Goal: Task Accomplishment & Management: Manage account settings

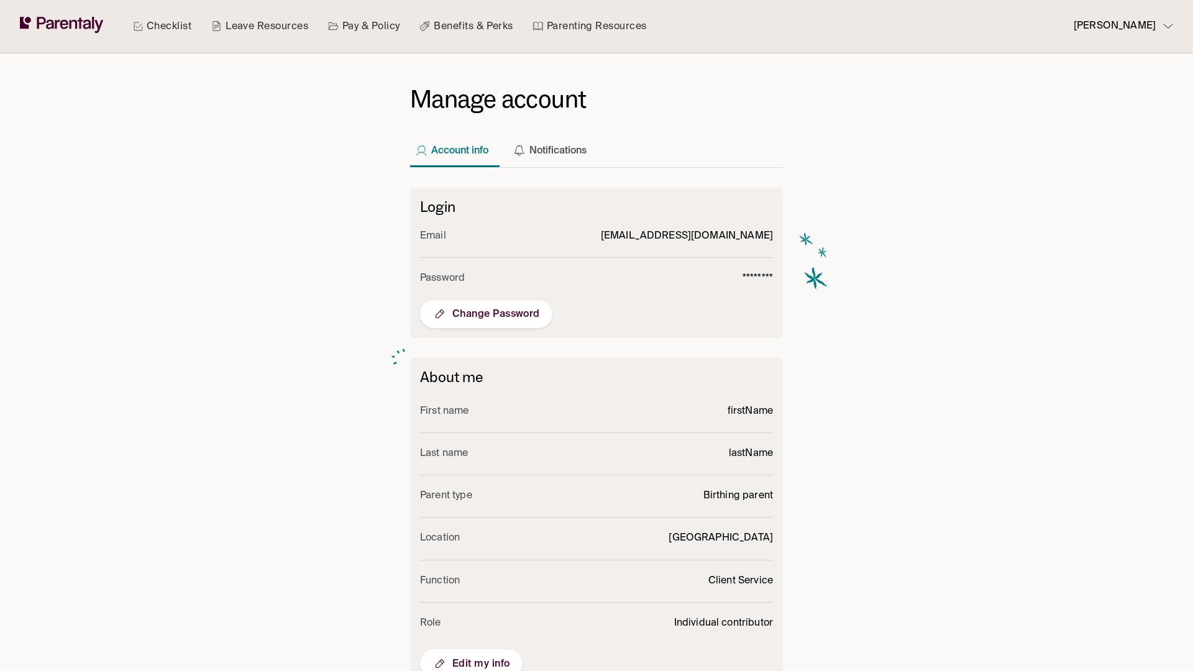
click at [471, 657] on span "Edit my info" at bounding box center [471, 663] width 78 height 15
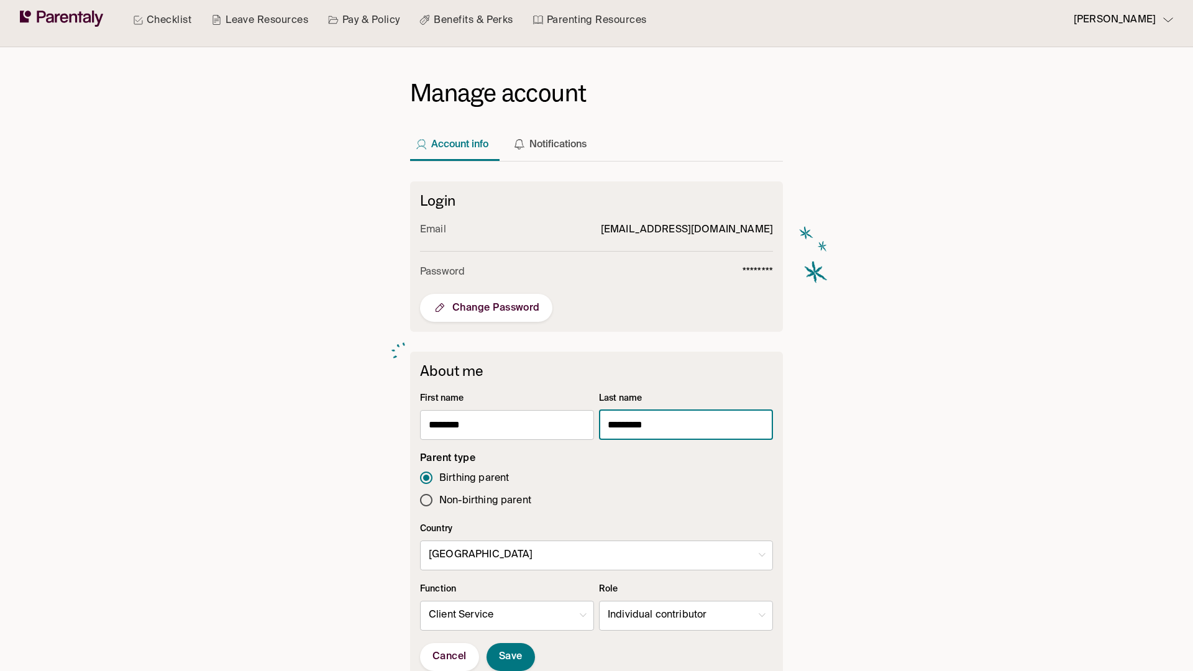
type input "*********"
click at [686, 616] on body "Checklist Leave Resources Pay & Policy Benefits & Perks Parenting Resources [PE…" at bounding box center [596, 477] width 1193 height 967
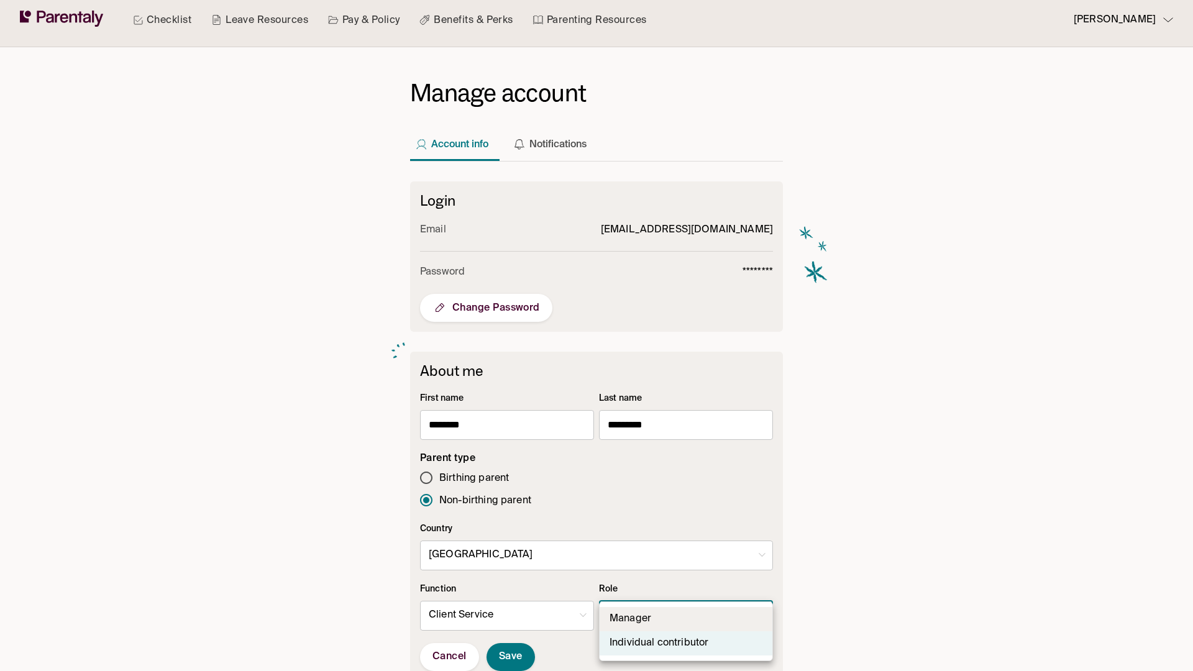
click at [686, 619] on li "Manager" at bounding box center [685, 619] width 173 height 24
type input "*"
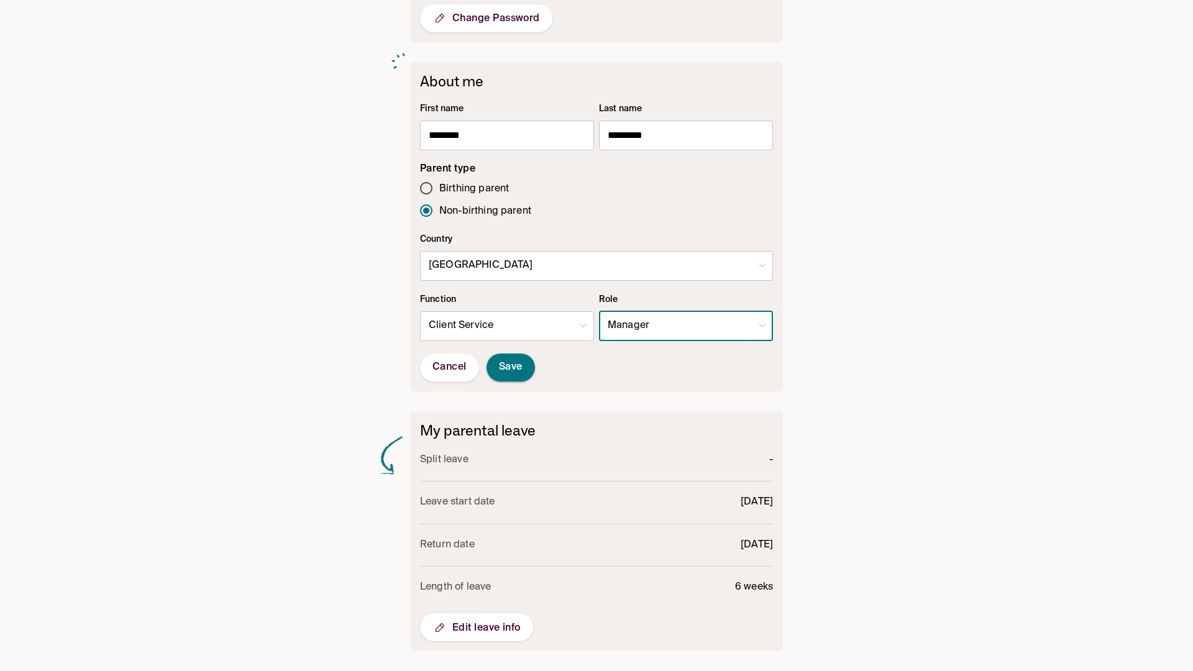
click at [511, 367] on span "Save" at bounding box center [511, 367] width 24 height 13
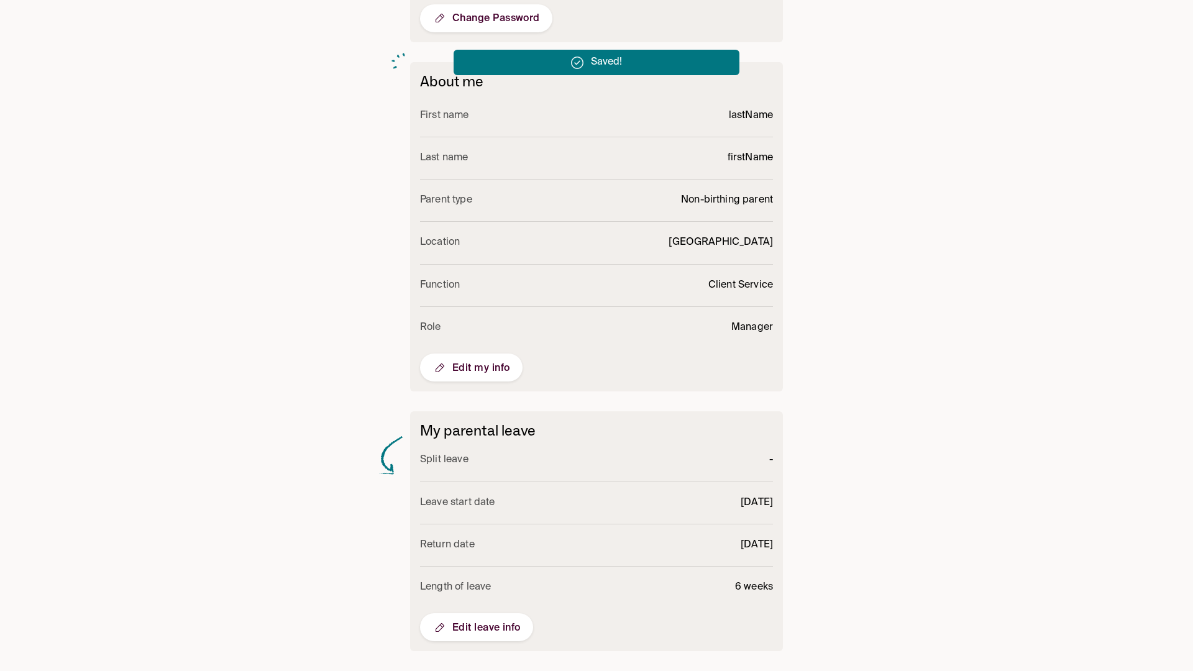
click at [471, 367] on span "Edit my info" at bounding box center [471, 367] width 78 height 15
click at [686, 326] on body "Checklist Leave Resources Pay & Policy Benefits & Perks Parenting Resources las…" at bounding box center [596, 187] width 1193 height 967
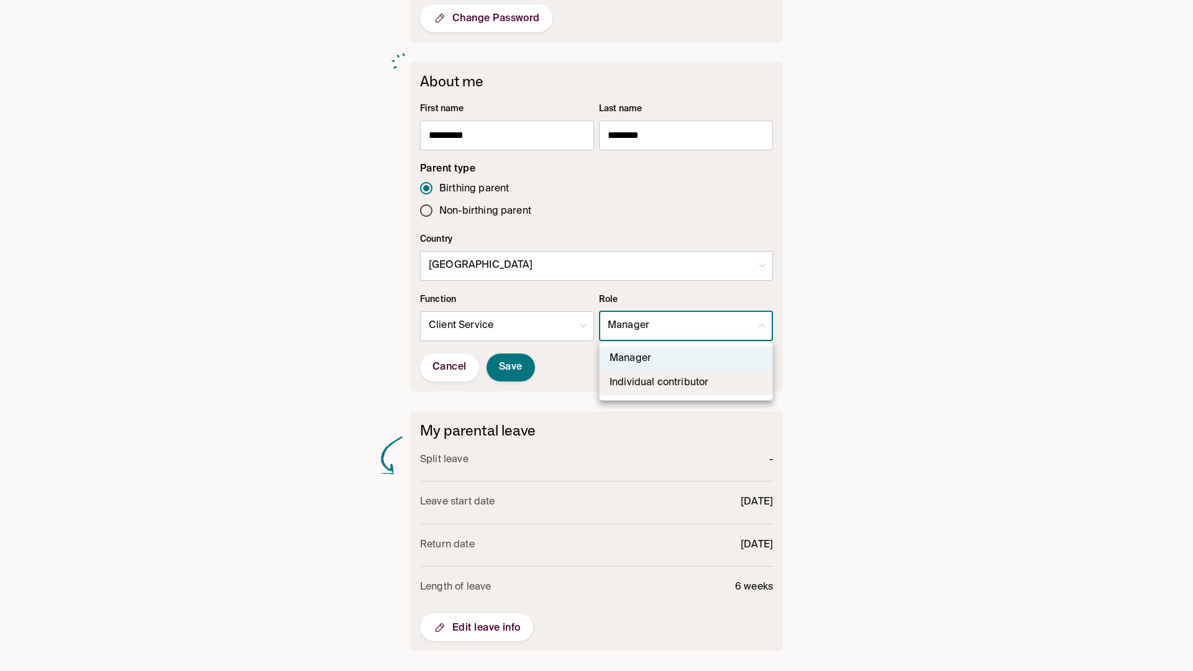
click at [686, 383] on li "Individual contributor" at bounding box center [685, 383] width 173 height 24
type input "**"
click at [511, 367] on span "Save" at bounding box center [511, 367] width 24 height 13
